Goal: Information Seeking & Learning: Learn about a topic

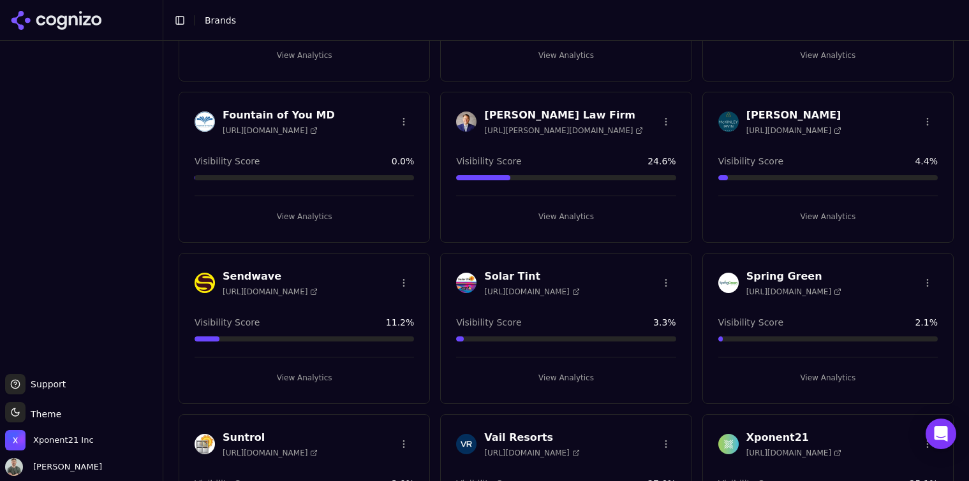
scroll to position [249, 0]
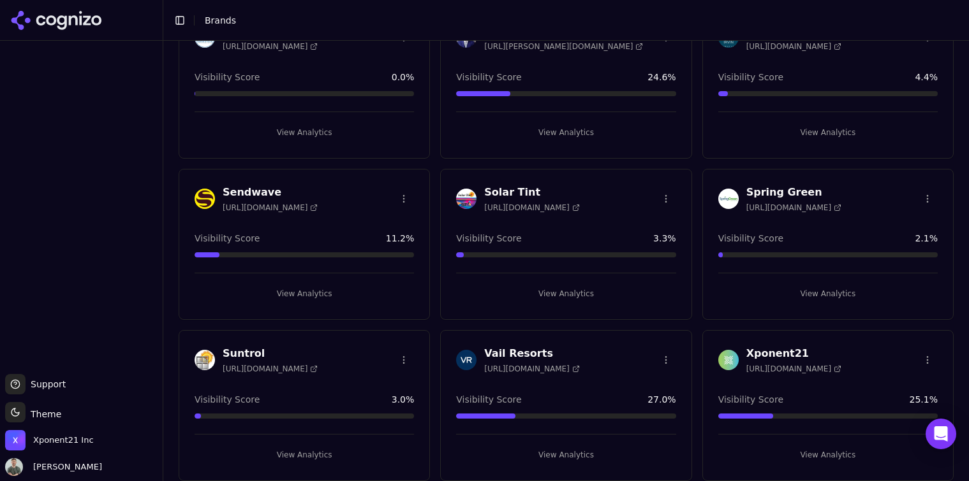
click at [301, 122] on button "View Analytics" at bounding box center [304, 132] width 219 height 20
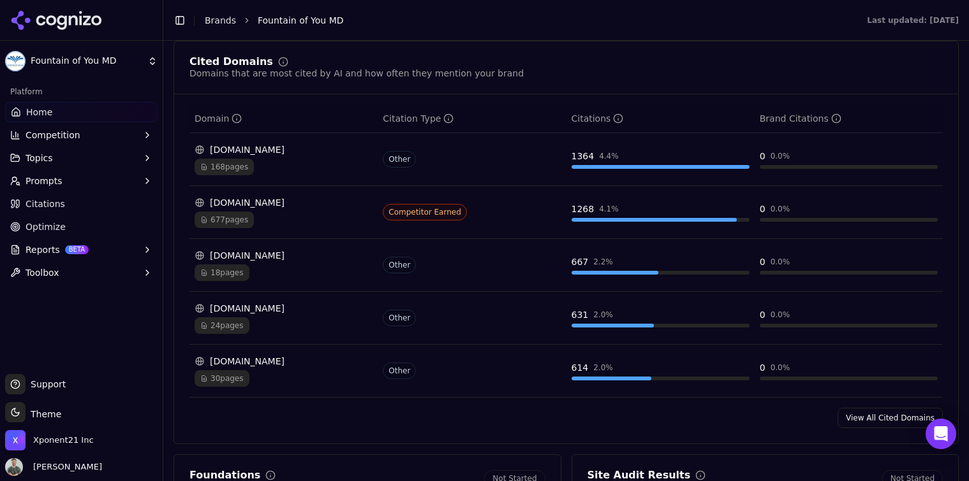
scroll to position [1343, 0]
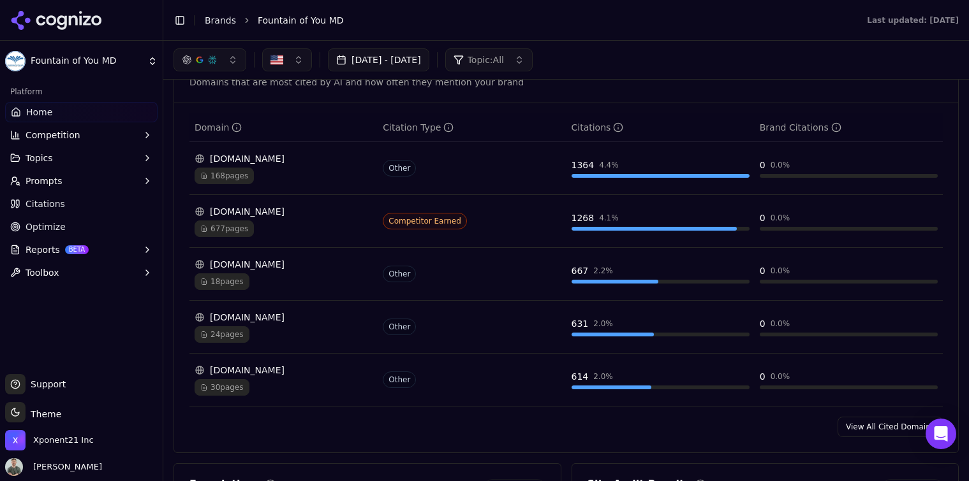
click at [82, 191] on ul "Home Competition Topics Prompts Citations Optimize Reports BETA Toolbox" at bounding box center [81, 192] width 152 height 181
click at [82, 205] on link "Citations" at bounding box center [81, 204] width 152 height 20
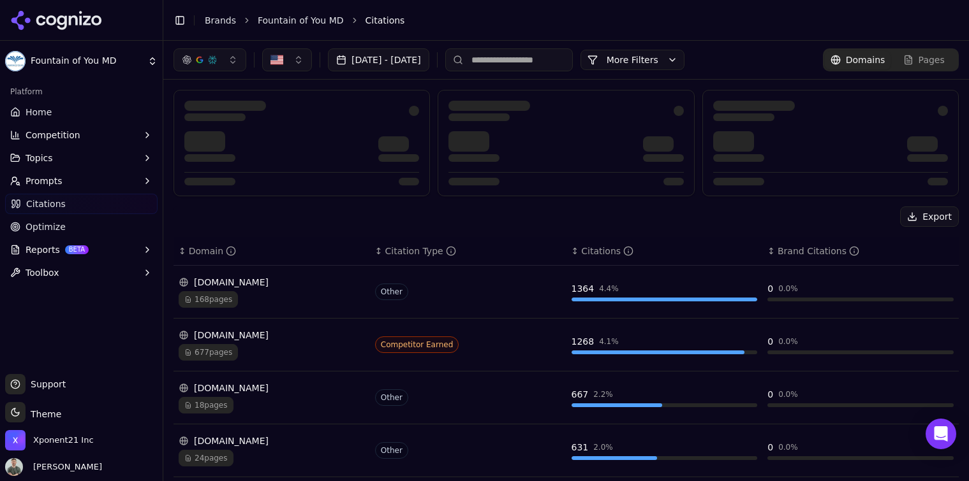
click at [85, 59] on html "Fountain of You MD Platform Home Competition Topics Prompts Citations Optimize …" at bounding box center [484, 240] width 969 height 481
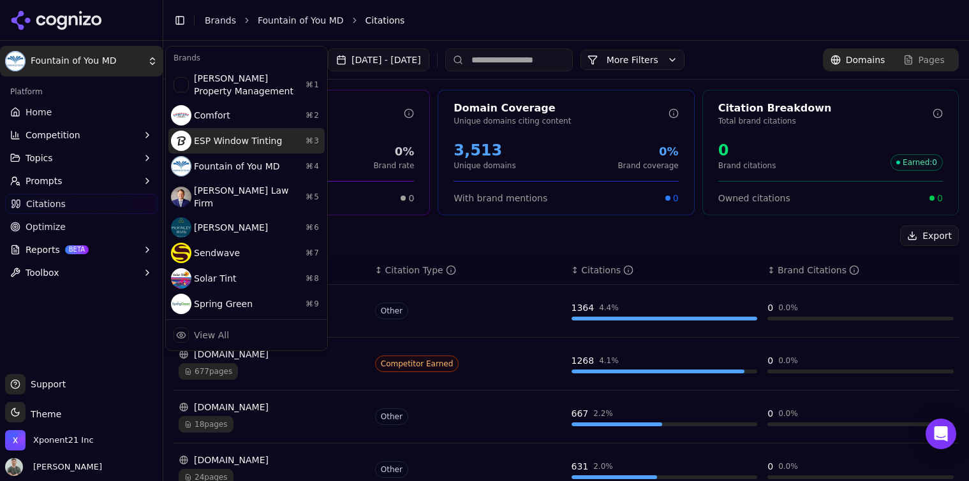
click at [274, 149] on div "ESP Window Tinting ⌘ 3" at bounding box center [246, 141] width 156 height 26
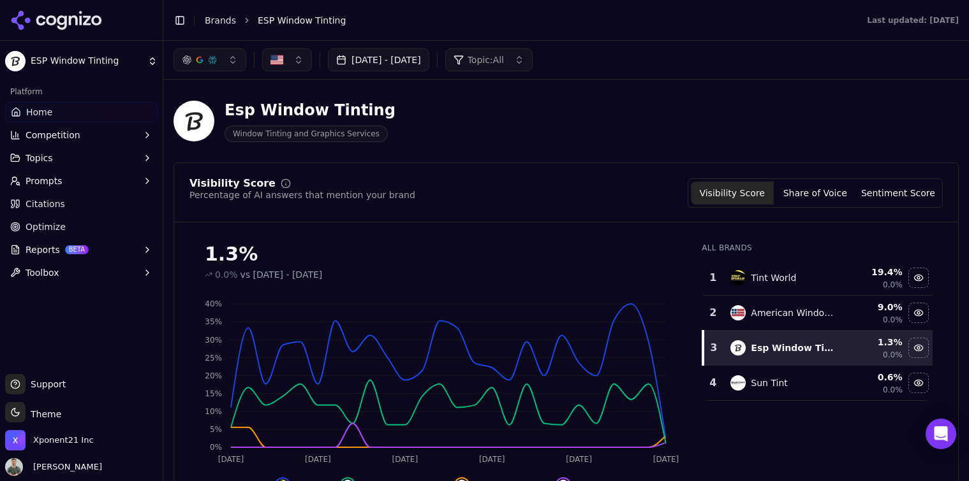
click at [77, 205] on link "Citations" at bounding box center [81, 204] width 152 height 20
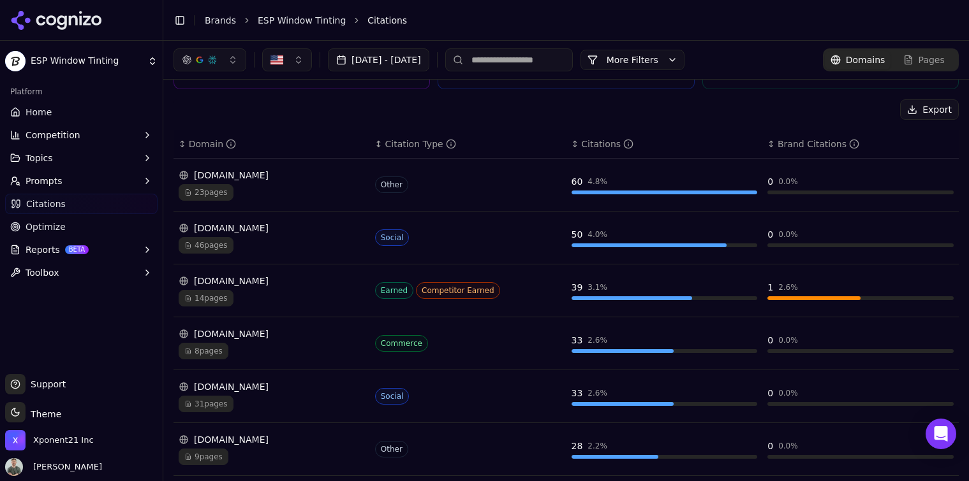
scroll to position [94, 0]
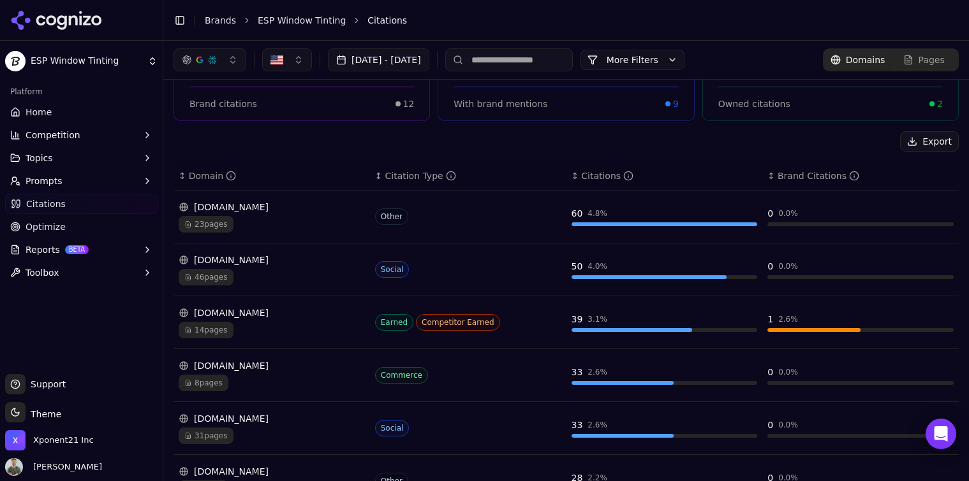
click at [381, 328] on span "Earned" at bounding box center [394, 322] width 38 height 17
click at [226, 311] on div "[DOMAIN_NAME]" at bounding box center [272, 313] width 186 height 13
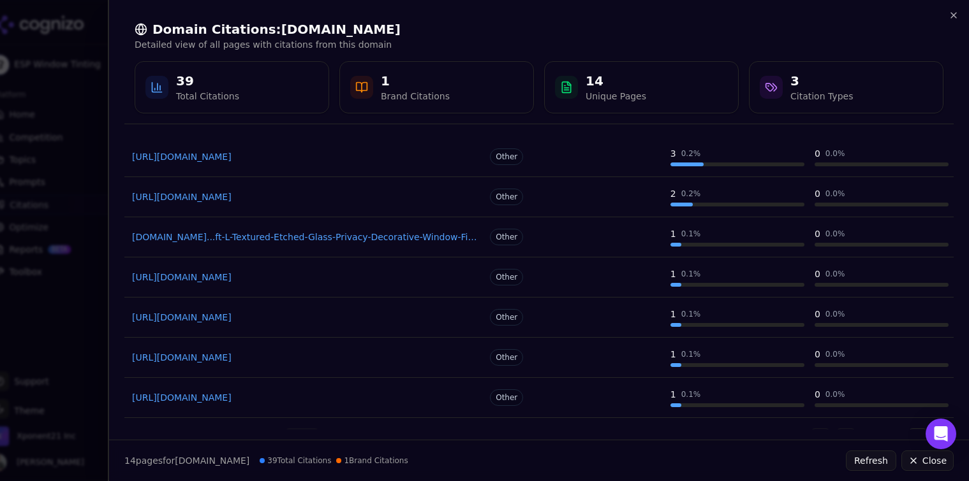
scroll to position [219, 0]
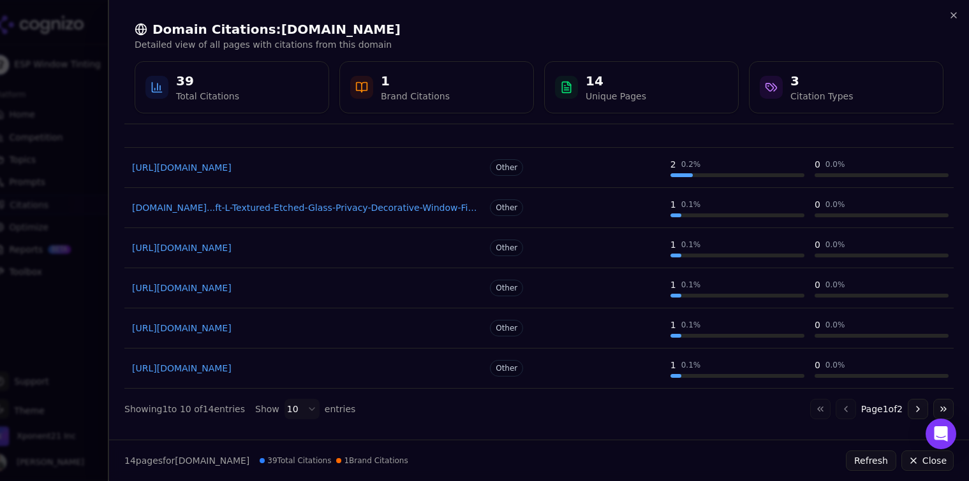
click at [270, 365] on link "[URL][DOMAIN_NAME]" at bounding box center [304, 368] width 345 height 13
click at [300, 415] on body "ESP Window Tinting Platform Home Competition Topics Prompts Citations Optimize …" at bounding box center [484, 240] width 969 height 481
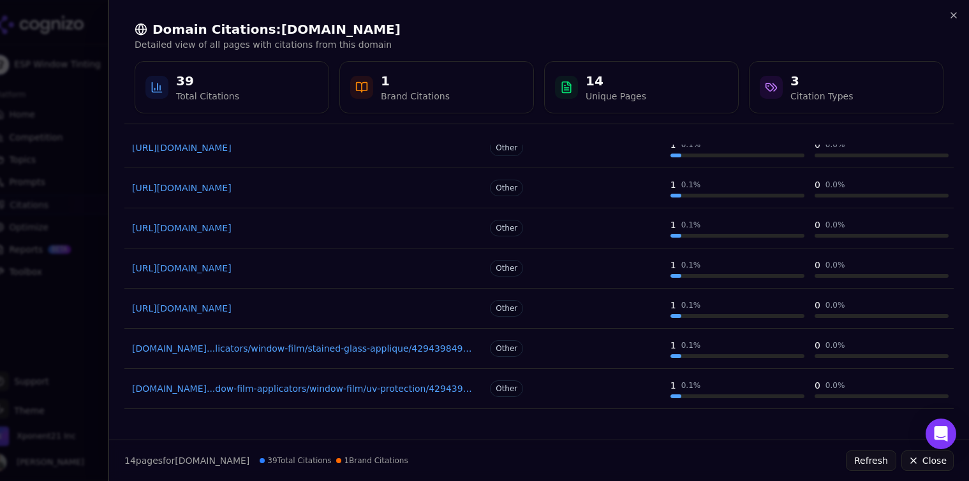
scroll to position [0, 0]
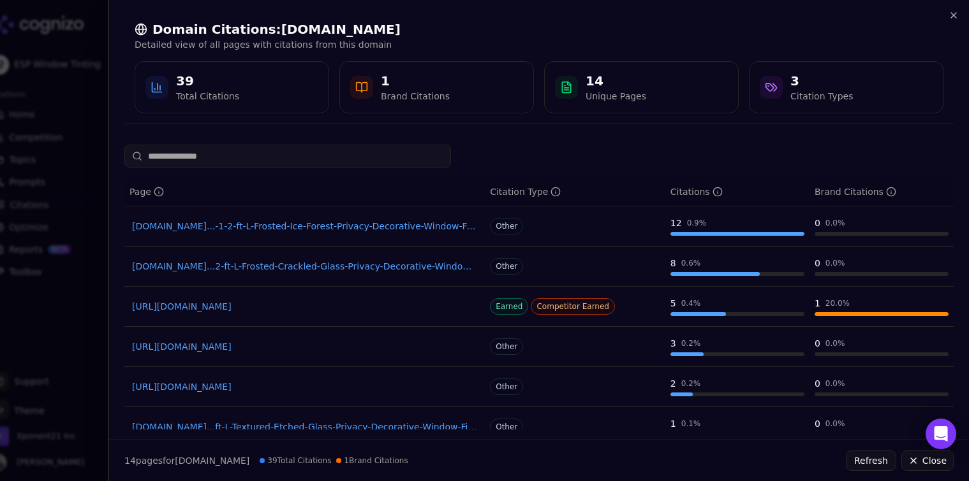
click at [772, 77] on div at bounding box center [771, 87] width 23 height 23
click at [786, 74] on div "3 Citation Types" at bounding box center [846, 87] width 173 height 31
click at [198, 142] on div "Domain Citations: [DOMAIN_NAME] Detailed view of all pages with citations from …" at bounding box center [538, 240] width 861 height 481
click at [231, 82] on div "39" at bounding box center [207, 81] width 63 height 18
click at [948, 14] on icon "button" at bounding box center [953, 15] width 10 height 10
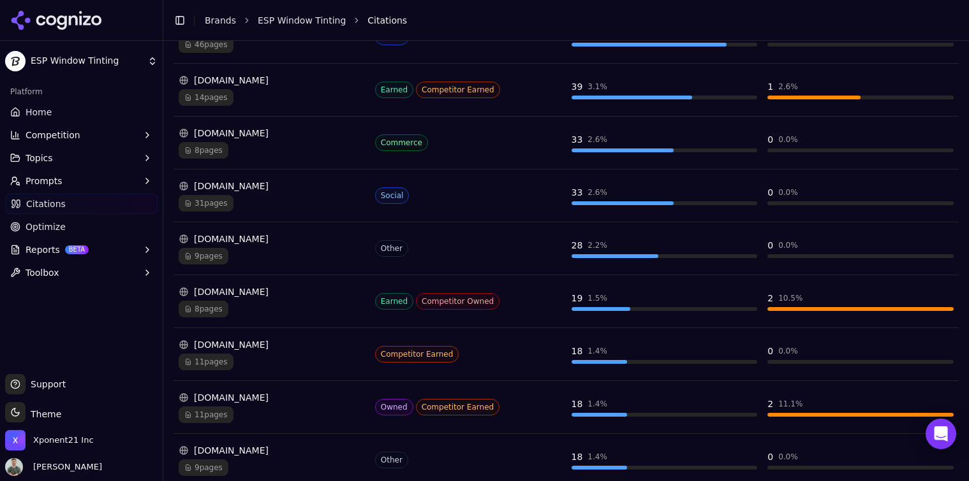
scroll to position [328, 0]
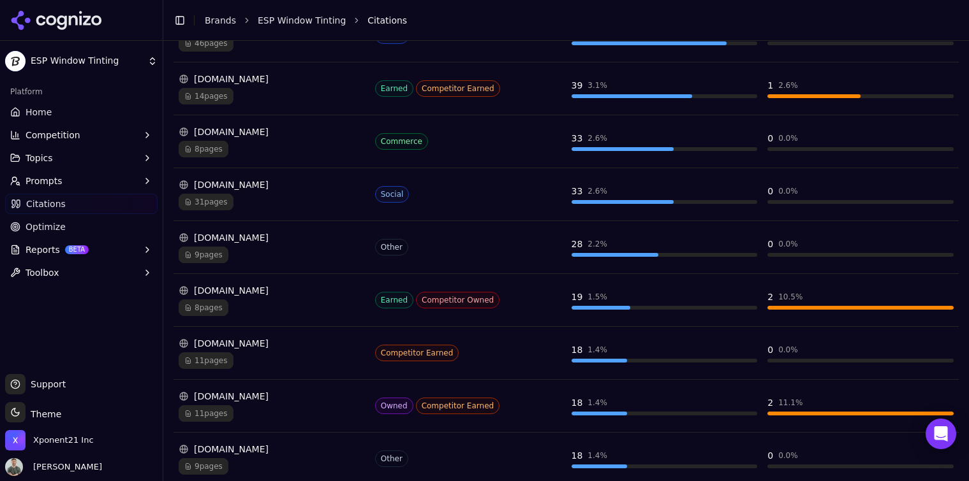
click at [278, 292] on div "[DOMAIN_NAME]" at bounding box center [272, 290] width 186 height 13
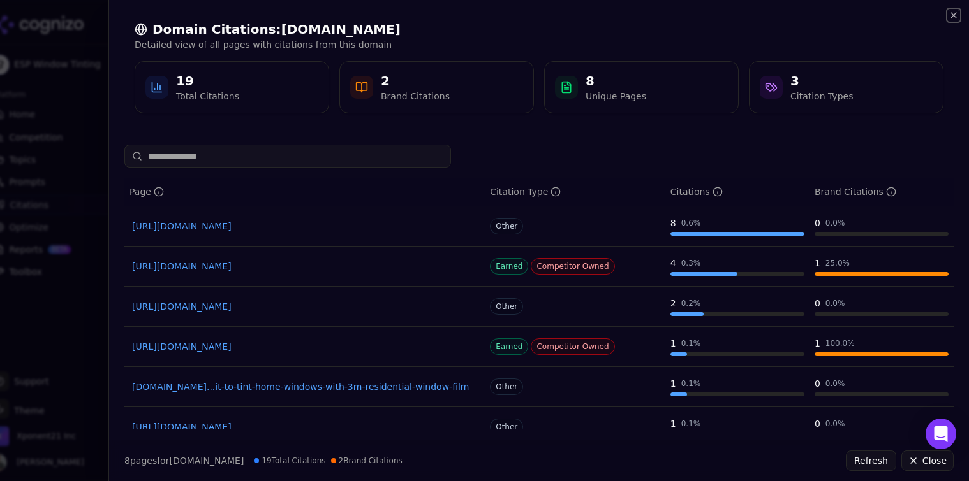
click at [954, 18] on icon "button" at bounding box center [953, 15] width 10 height 10
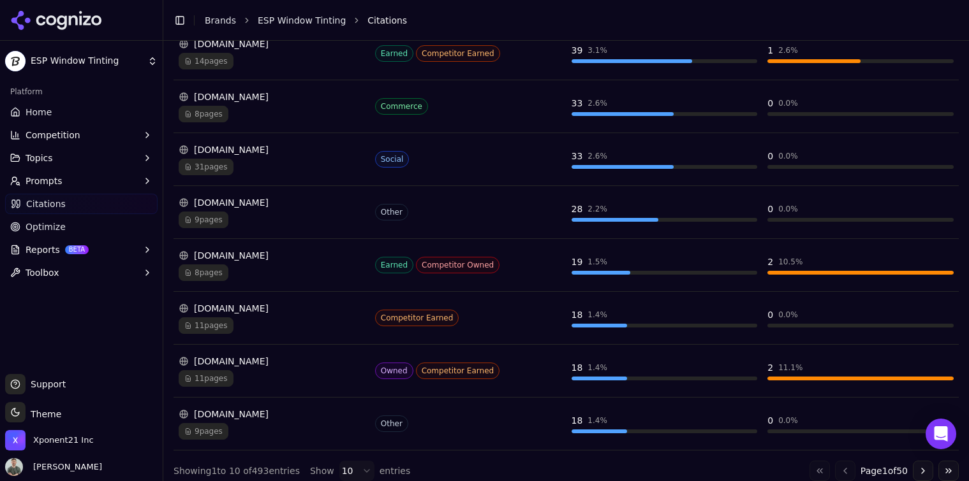
scroll to position [374, 0]
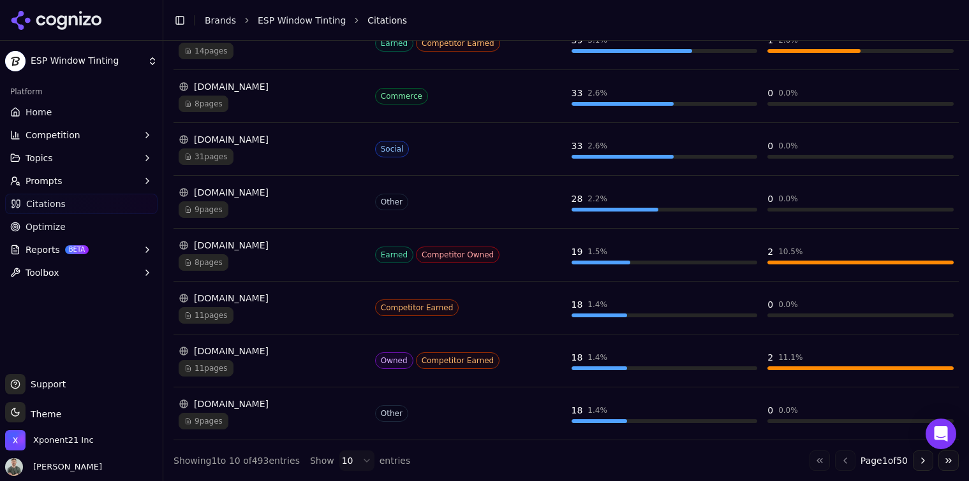
click at [48, 242] on button "Reports BETA" at bounding box center [81, 250] width 152 height 20
click at [56, 272] on span "PDF" at bounding box center [81, 270] width 111 height 13
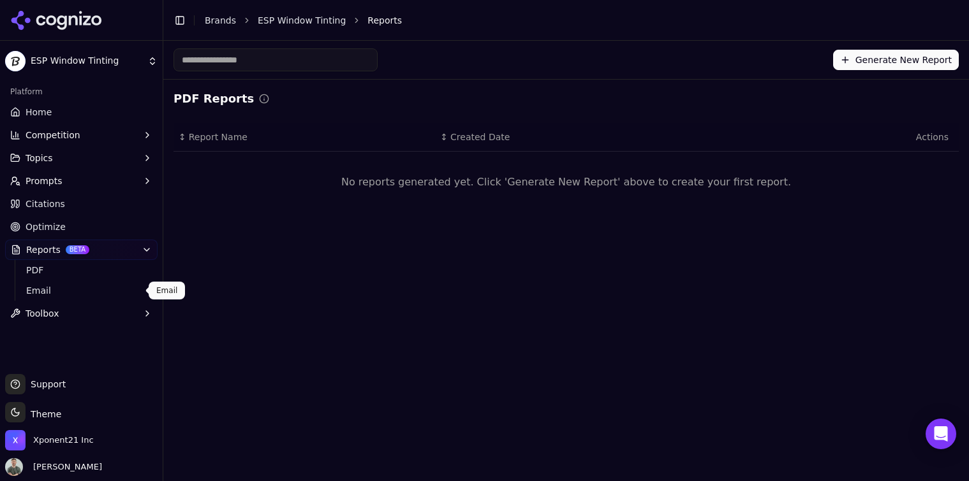
click at [36, 290] on span "Email" at bounding box center [81, 290] width 111 height 13
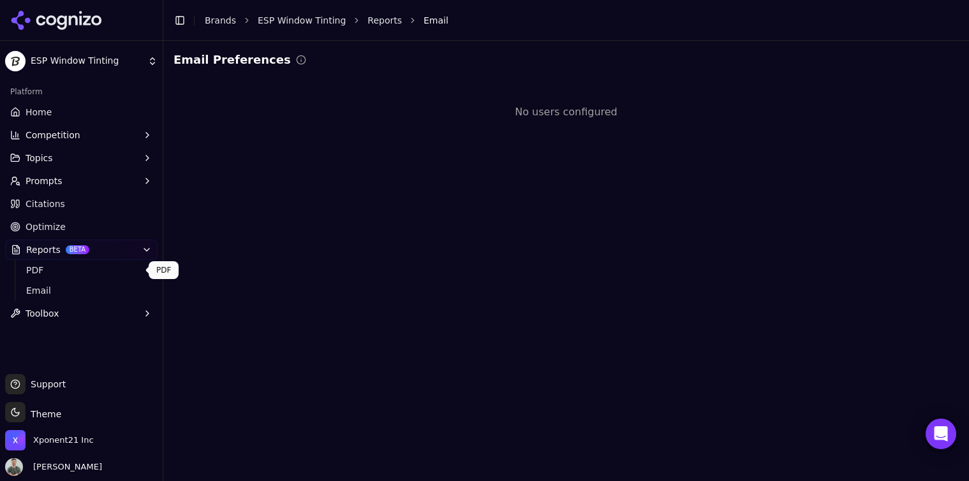
click at [42, 261] on link "PDF" at bounding box center [81, 270] width 121 height 18
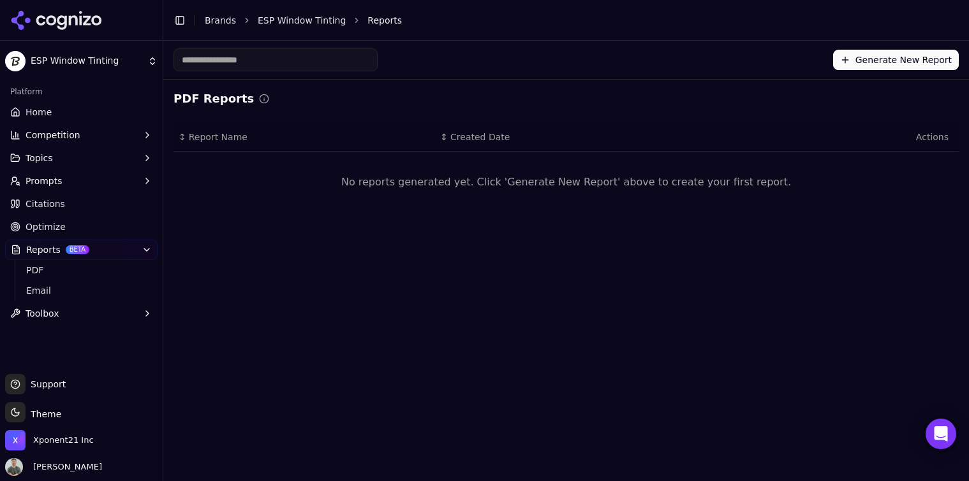
click at [847, 58] on button "Generate New Report" at bounding box center [896, 60] width 126 height 20
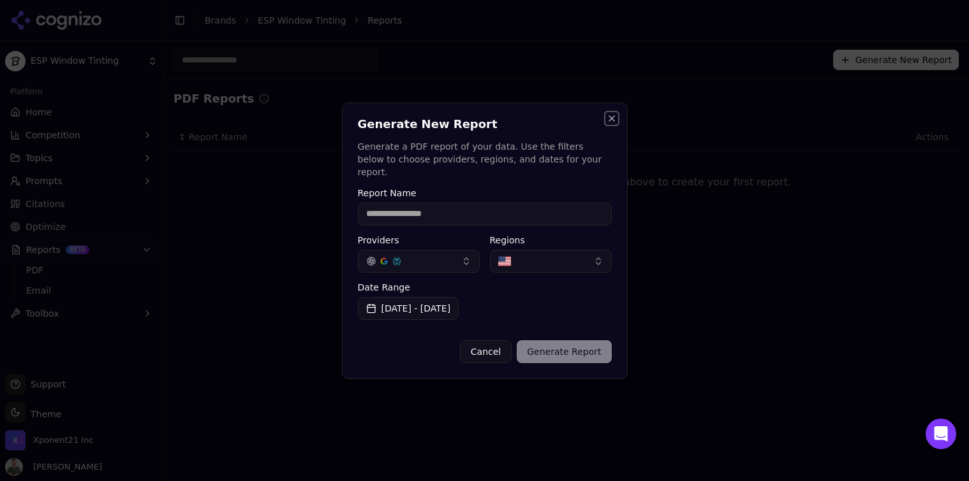
click at [613, 124] on button "Close" at bounding box center [611, 119] width 10 height 10
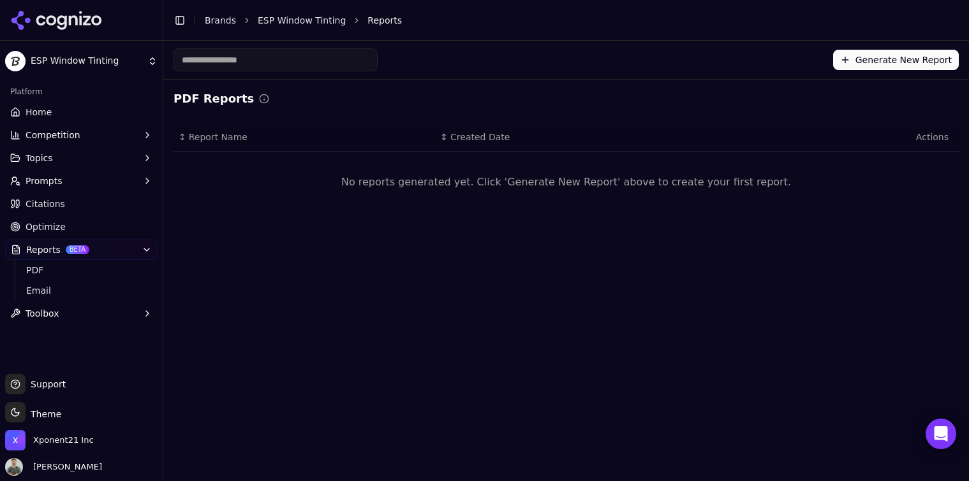
click at [64, 176] on button "Prompts" at bounding box center [81, 181] width 152 height 20
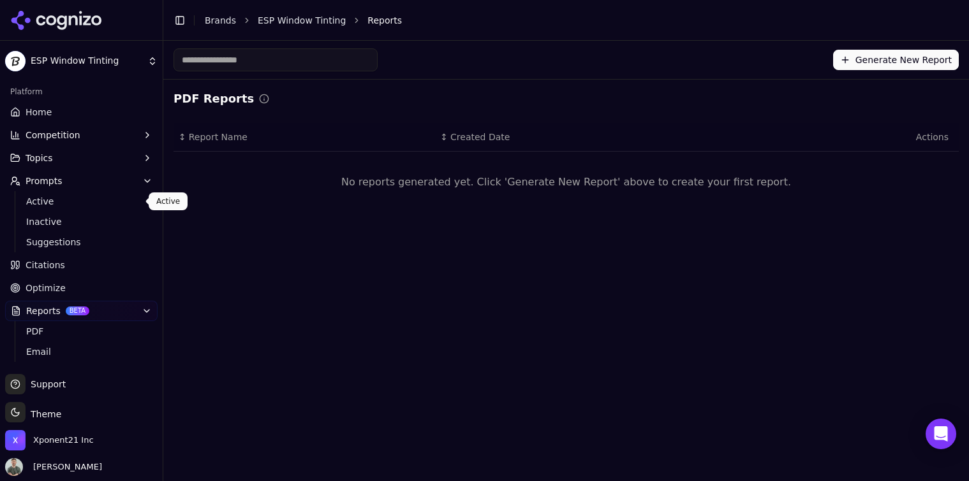
click at [79, 202] on span "Active" at bounding box center [81, 201] width 111 height 13
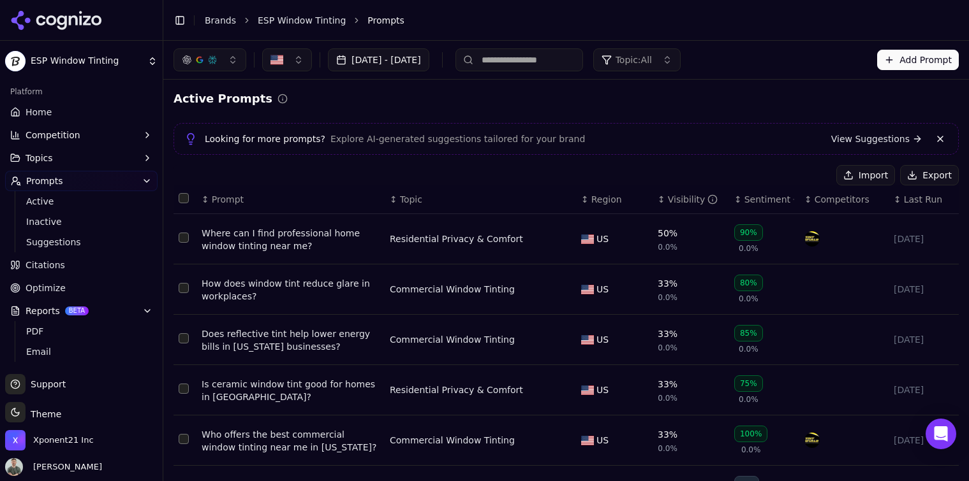
click at [101, 153] on button "Topics" at bounding box center [81, 158] width 152 height 20
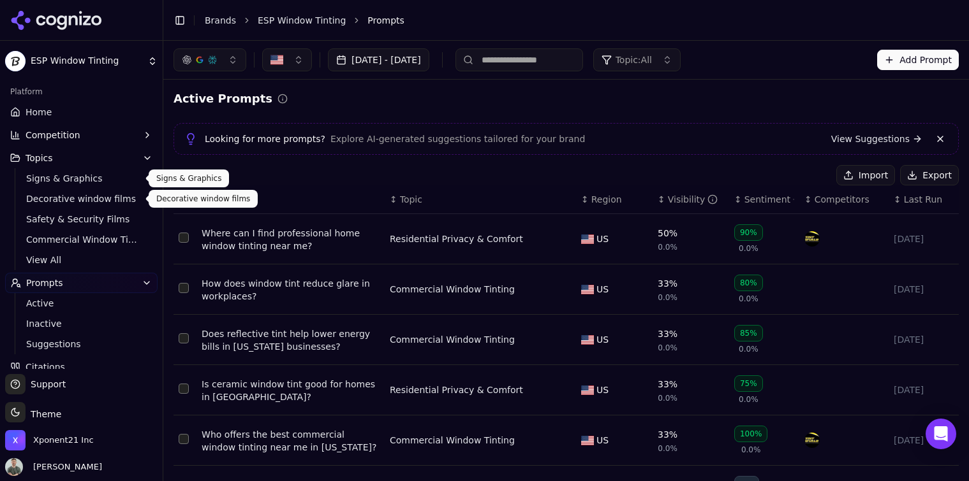
click at [80, 182] on span "Signs & Graphics" at bounding box center [81, 178] width 111 height 13
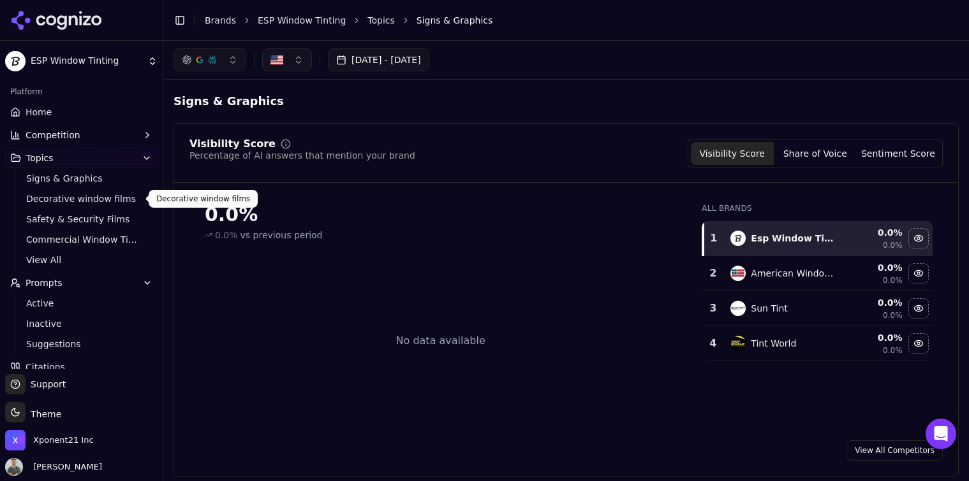
click at [76, 200] on span "Decorative window films" at bounding box center [81, 199] width 111 height 13
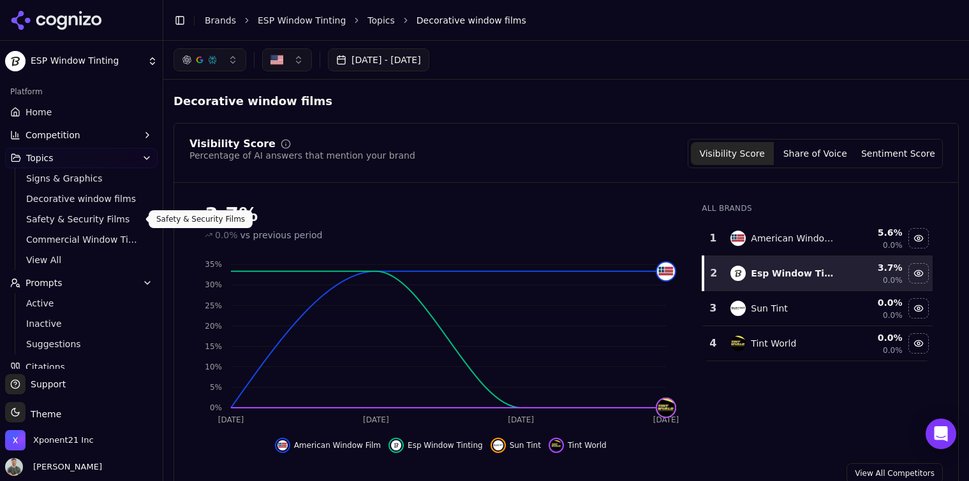
click at [74, 224] on span "Safety & Security Films" at bounding box center [81, 219] width 111 height 13
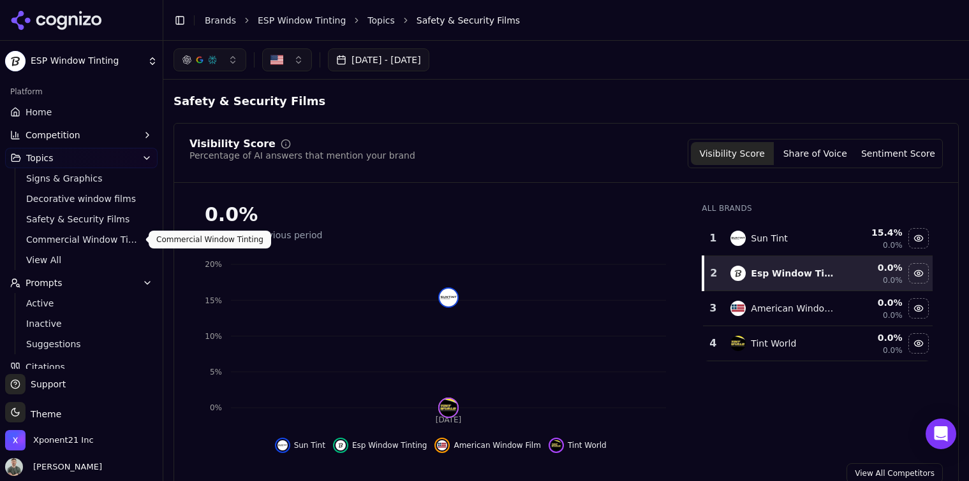
click at [102, 237] on span "Commercial Window Tinting" at bounding box center [81, 239] width 111 height 13
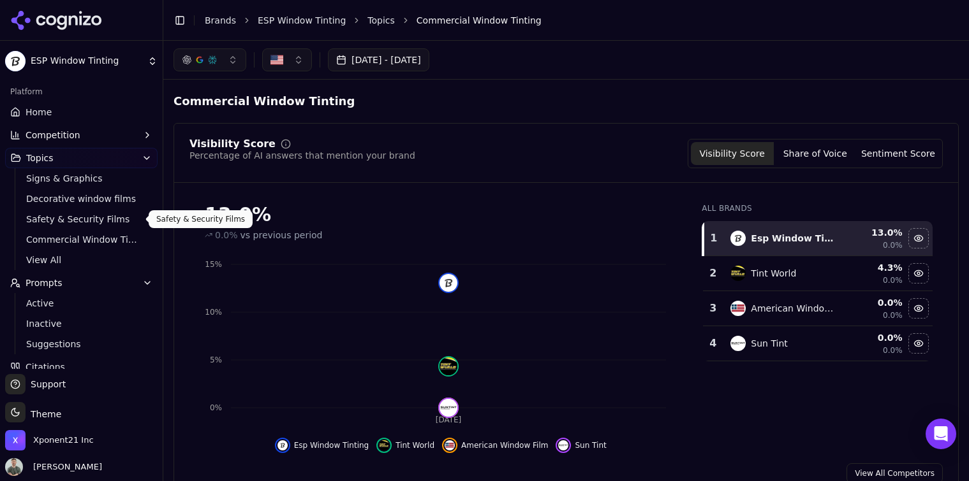
click at [96, 219] on span "Safety & Security Films" at bounding box center [81, 219] width 111 height 13
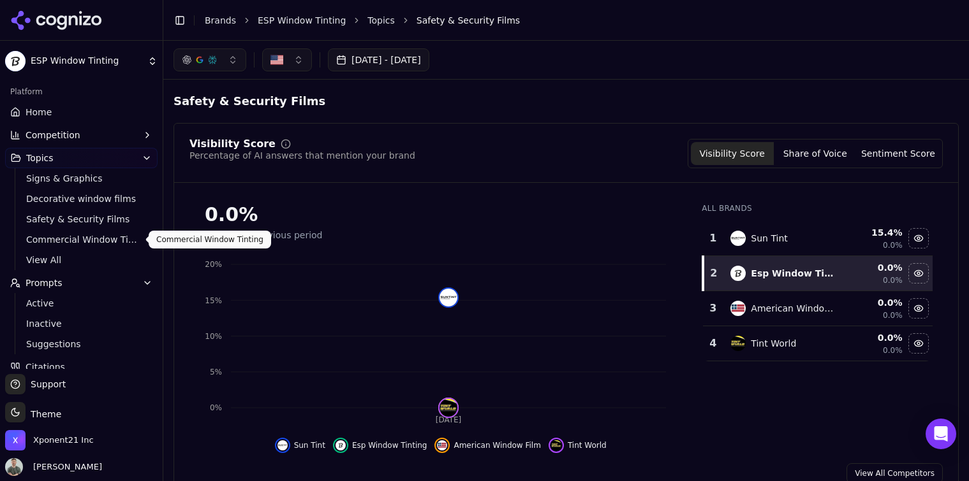
click at [112, 246] on span "Commercial Window Tinting" at bounding box center [81, 239] width 111 height 13
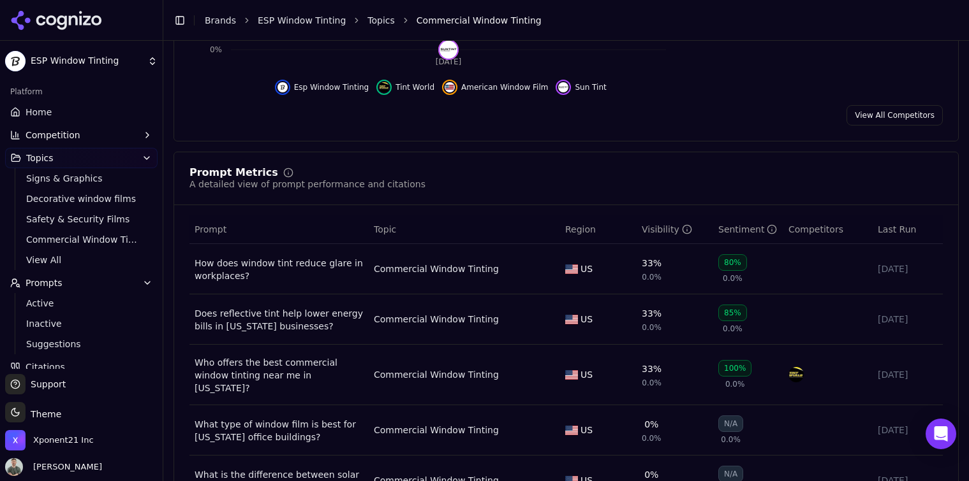
scroll to position [360, 0]
click at [244, 271] on div "How does window tint reduce glare in workplaces?" at bounding box center [279, 269] width 169 height 26
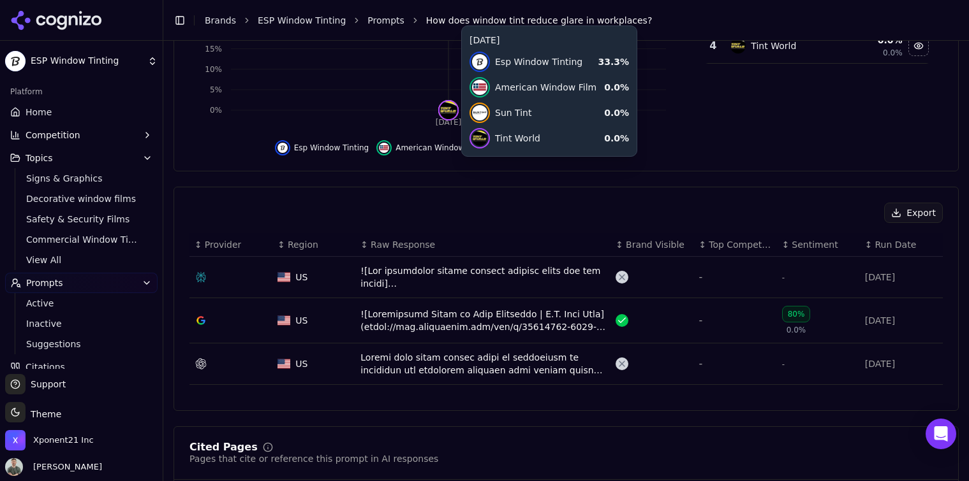
scroll to position [304, 0]
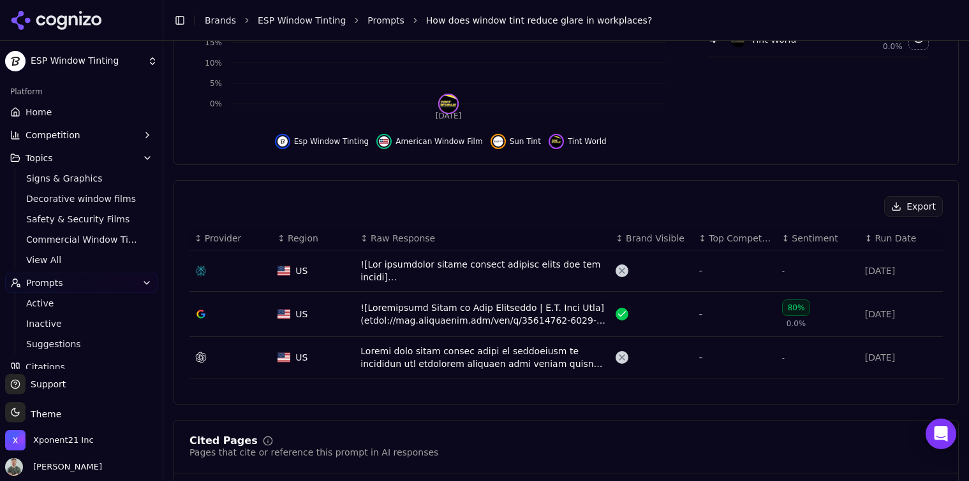
click at [412, 358] on div "Data table" at bounding box center [482, 358] width 245 height 26
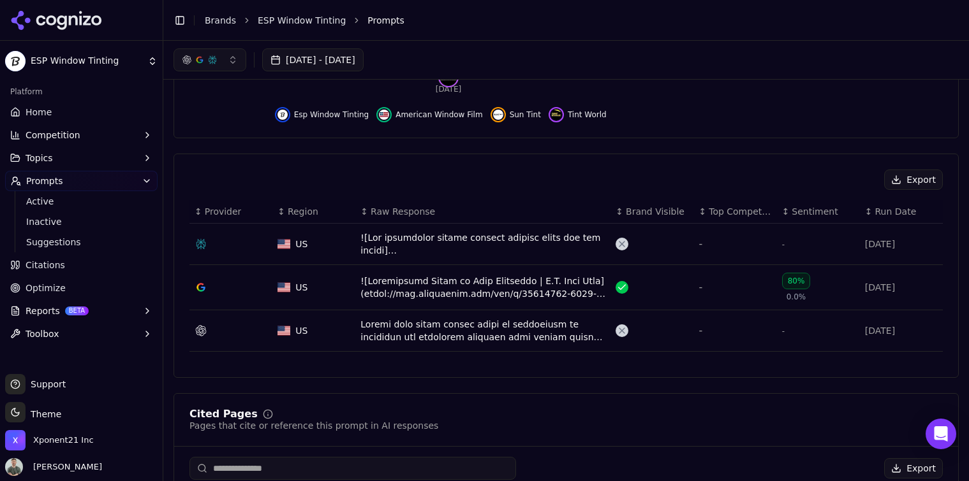
scroll to position [328, 0]
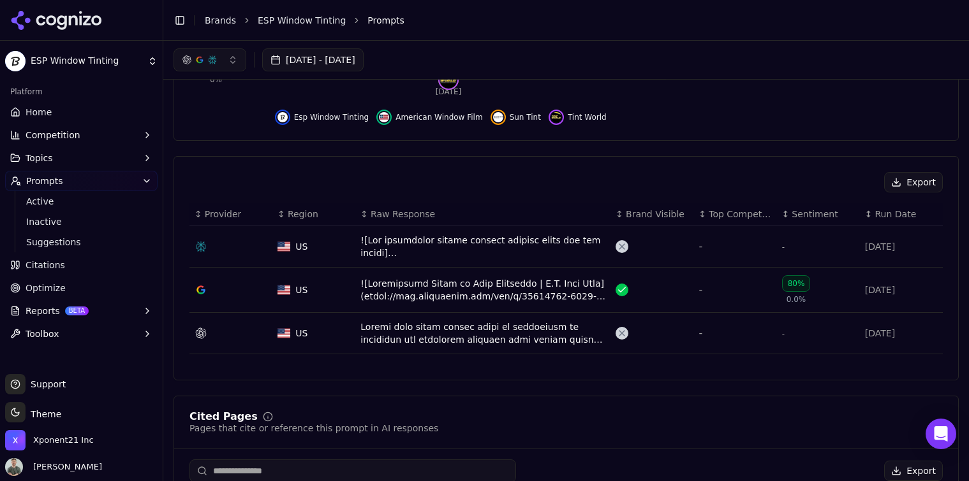
click at [381, 256] on div "Data table" at bounding box center [482, 247] width 245 height 26
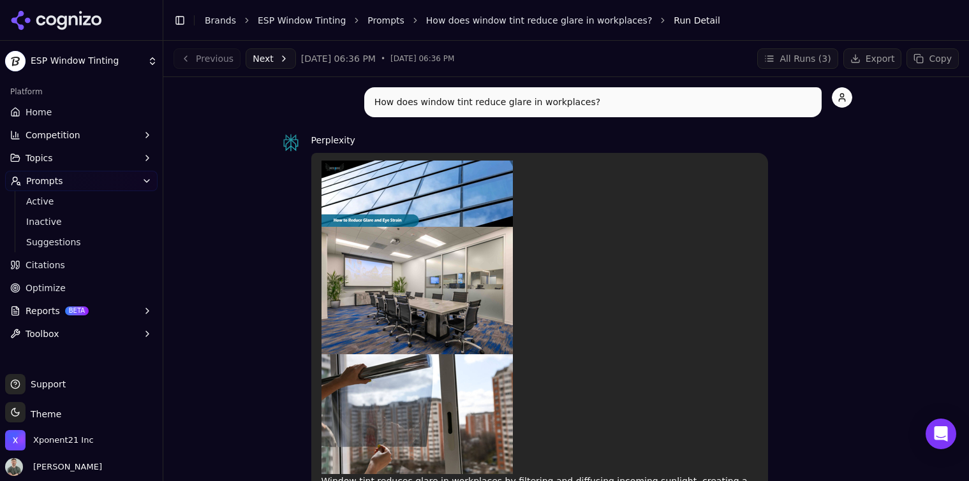
click at [212, 59] on div "Previous Next [DATE] 06:36 PM • [DATE] 06:36 PM" at bounding box center [313, 58] width 281 height 20
click at [187, 59] on div "Previous Next [DATE] 06:36 PM • [DATE] 06:36 PM" at bounding box center [313, 58] width 281 height 20
click at [485, 15] on link "How does window tint reduce glare in workplaces?" at bounding box center [539, 20] width 226 height 13
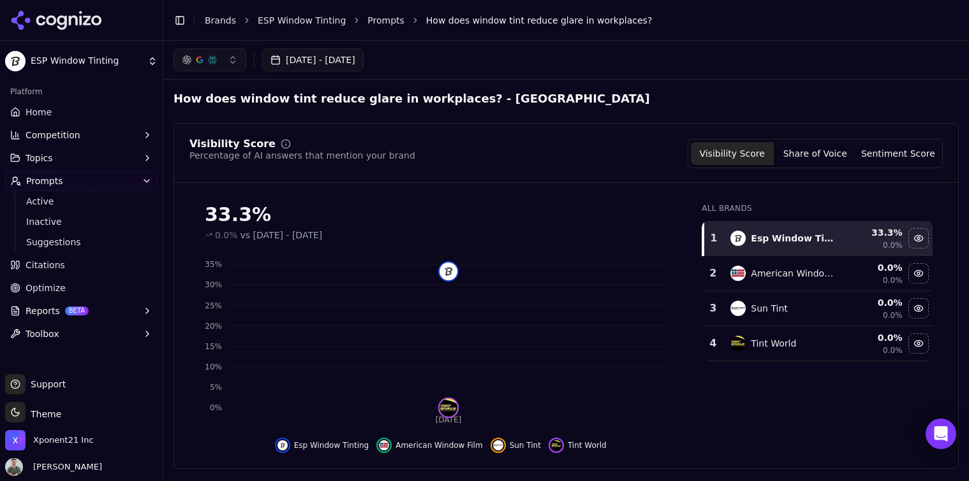
click at [379, 23] on link "Prompts" at bounding box center [385, 20] width 37 height 13
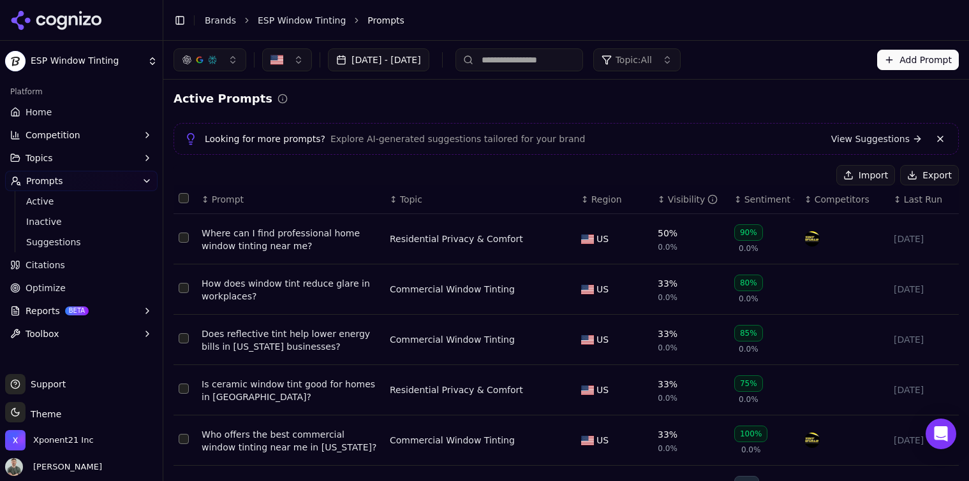
click at [91, 62] on html "ESP Window Tinting Platform Home Competition Topics Prompts Active Inactive Sug…" at bounding box center [484, 240] width 969 height 481
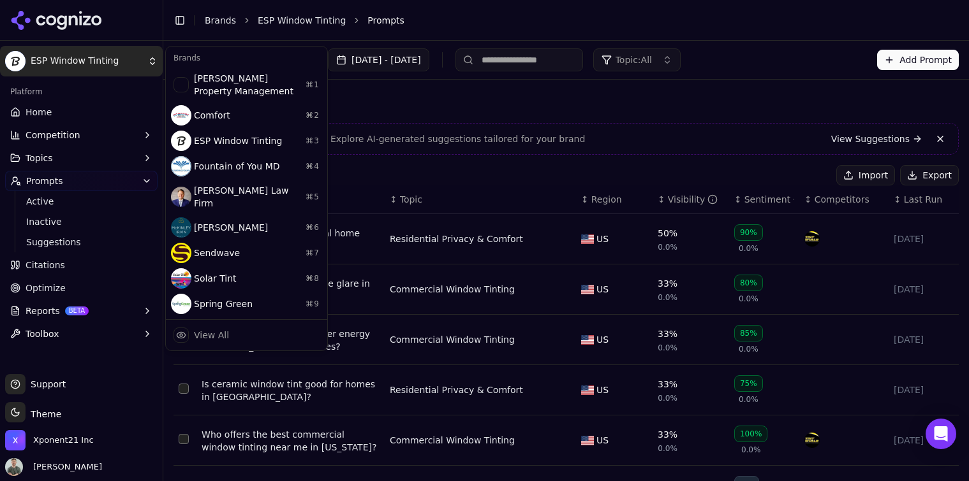
click at [93, 187] on html "ESP Window Tinting Platform Home Competition Topics Prompts Active Inactive Sug…" at bounding box center [484, 240] width 969 height 481
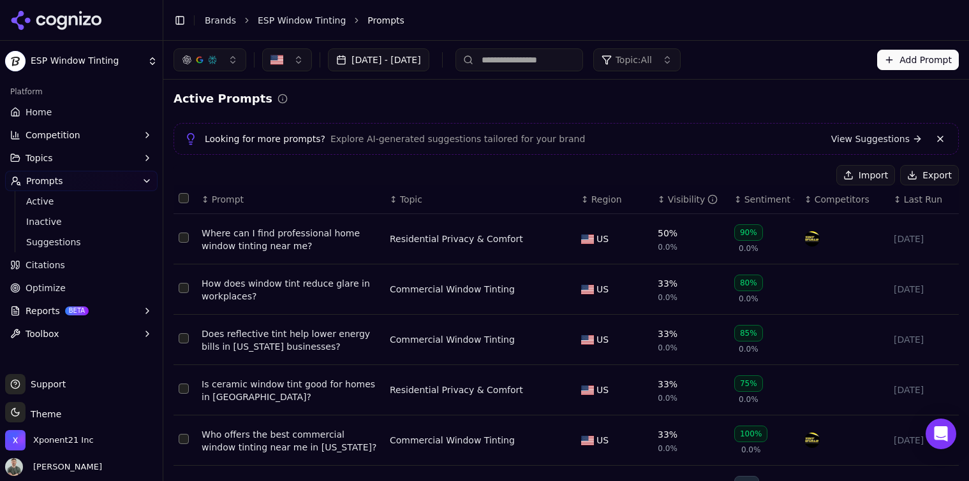
click at [54, 108] on link "Home" at bounding box center [81, 112] width 152 height 20
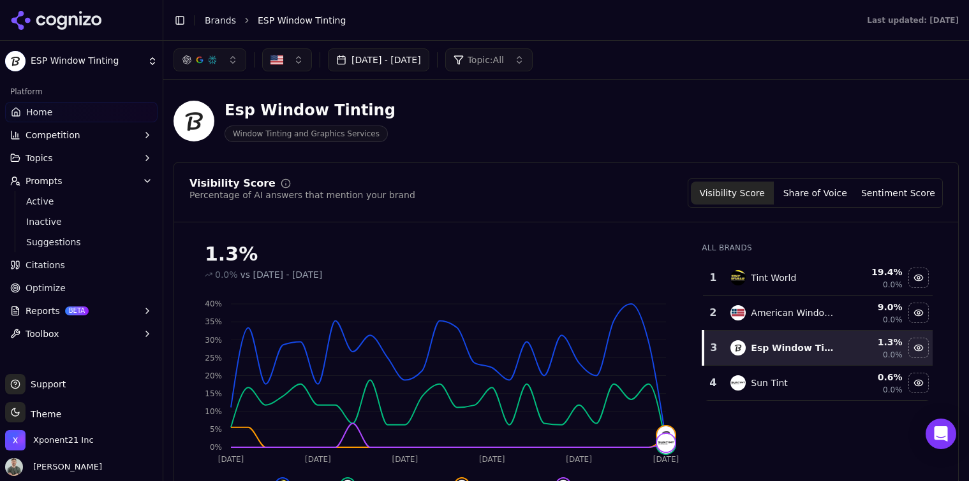
click at [830, 194] on button "Share of Voice" at bounding box center [815, 193] width 83 height 23
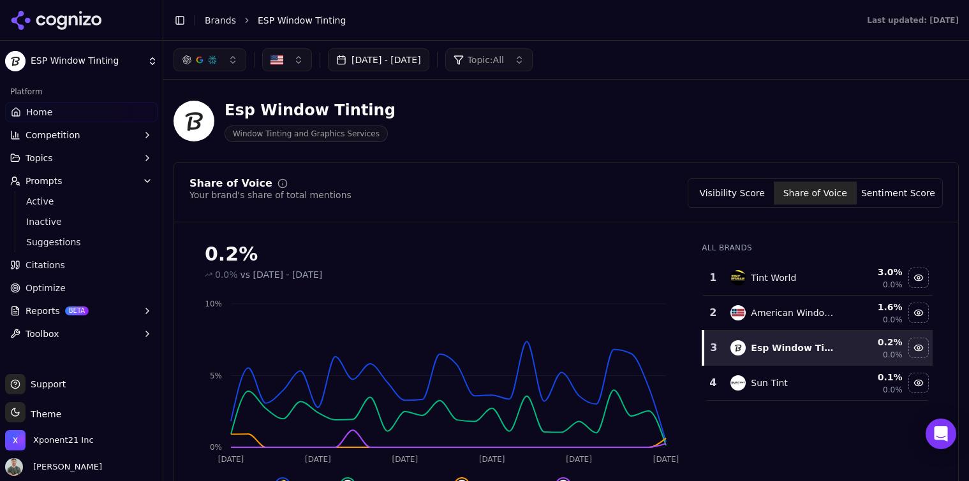
click at [739, 207] on div "Visibility Score Share of Voice Sentiment Score" at bounding box center [814, 193] width 255 height 29
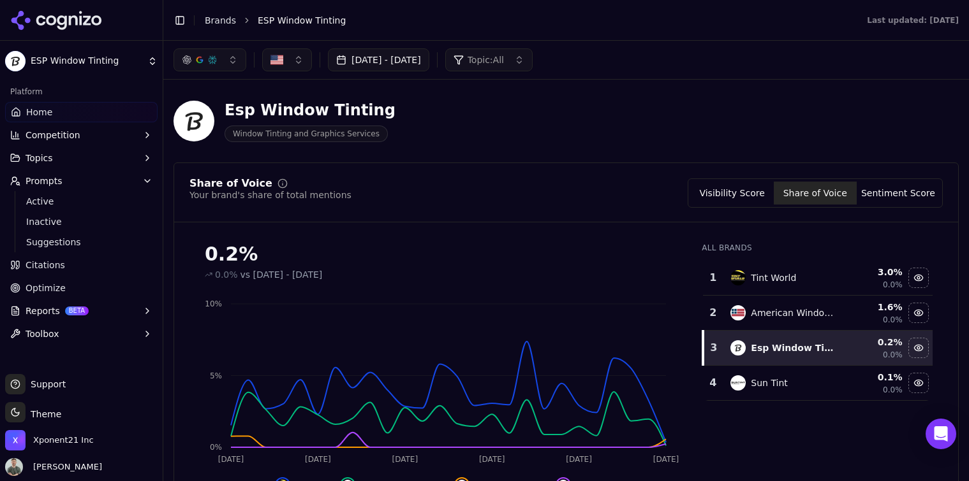
click at [729, 192] on button "Visibility Score" at bounding box center [732, 193] width 83 height 23
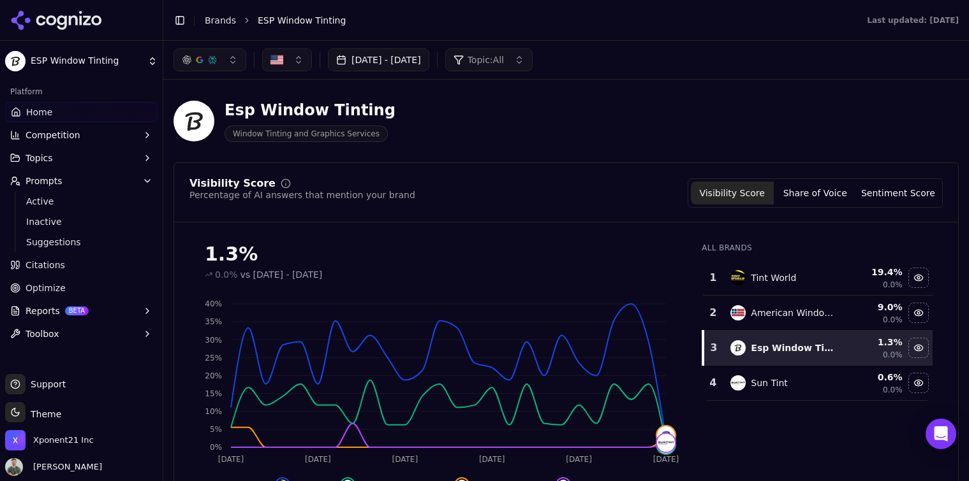
click at [258, 20] on span "ESP Window Tinting" at bounding box center [302, 20] width 88 height 13
click at [280, 20] on span "ESP Window Tinting" at bounding box center [302, 20] width 88 height 13
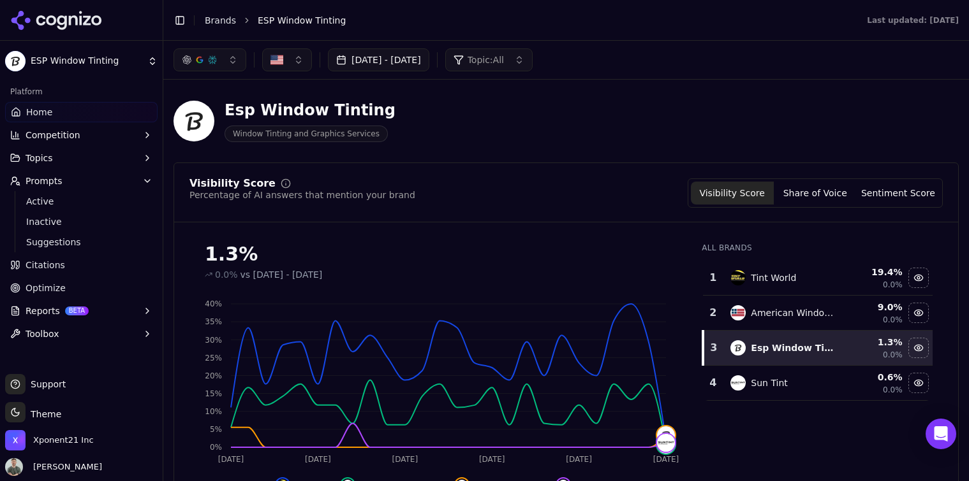
click at [274, 19] on span "ESP Window Tinting" at bounding box center [302, 20] width 88 height 13
click at [270, 18] on span "ESP Window Tinting" at bounding box center [302, 20] width 88 height 13
drag, startPoint x: 270, startPoint y: 18, endPoint x: 218, endPoint y: 14, distance: 52.4
click at [218, 14] on ol "Brands ESP Window Tinting" at bounding box center [523, 20] width 636 height 13
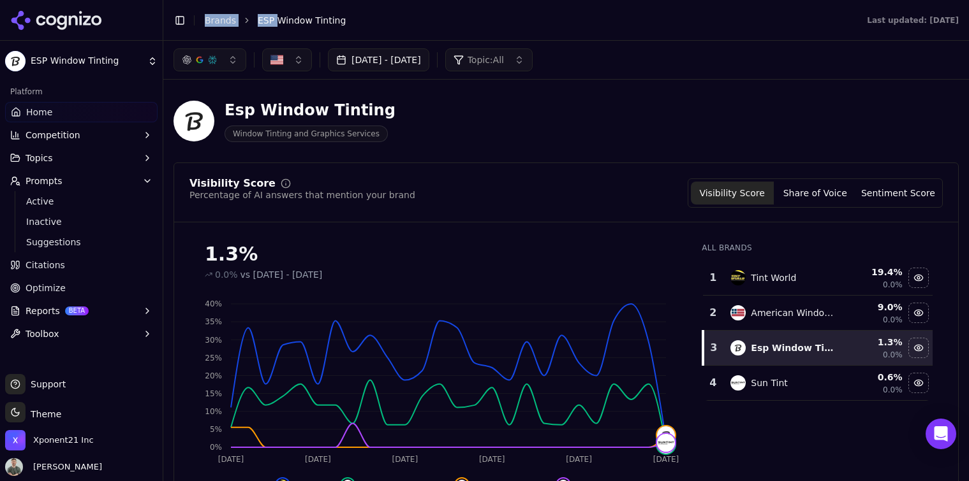
click at [231, 18] on link "Brands" at bounding box center [220, 20] width 31 height 10
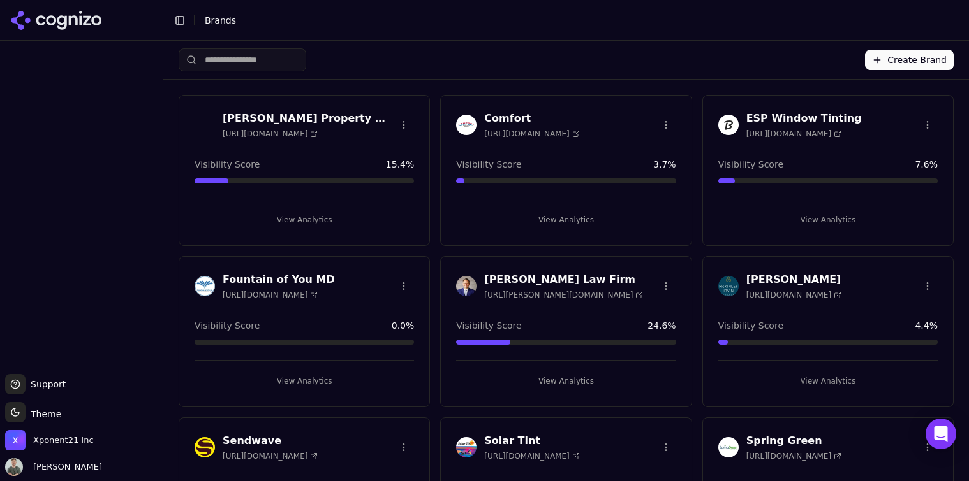
click at [332, 66] on div "Create Brand" at bounding box center [566, 60] width 775 height 38
click at [50, 24] on icon at bounding box center [51, 20] width 10 height 10
click at [220, 17] on span "Brands" at bounding box center [220, 20] width 31 height 10
click at [192, 22] on div "Toggle Sidebar Brands" at bounding box center [553, 20] width 780 height 18
click at [106, 18] on div at bounding box center [81, 20] width 163 height 41
